Goal: Navigation & Orientation: Find specific page/section

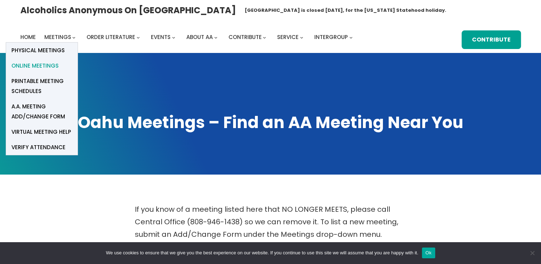
click at [44, 66] on span "Online Meetings" at bounding box center [34, 66] width 47 height 10
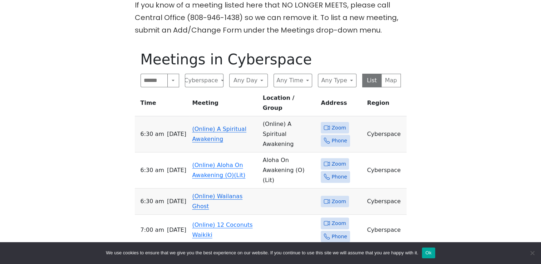
scroll to position [214, 0]
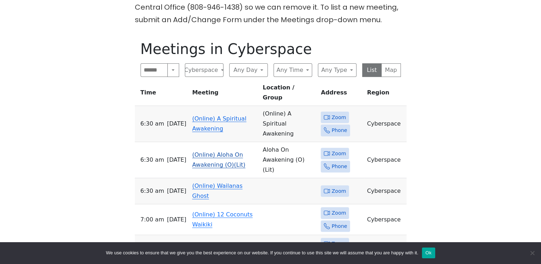
click at [208, 142] on td "(Online) Aloha On Awakening (O)(Lit)" at bounding box center [224, 160] width 70 height 36
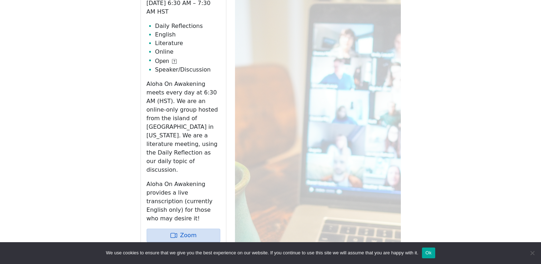
scroll to position [356, 0]
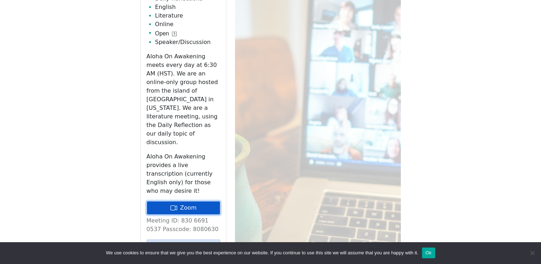
click at [191, 201] on link "Zoom" at bounding box center [184, 208] width 74 height 14
